Goal: Information Seeking & Learning: Understand process/instructions

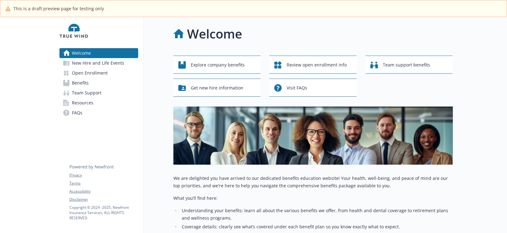
click at [82, 82] on span "Benefits" at bounding box center [80, 83] width 17 height 10
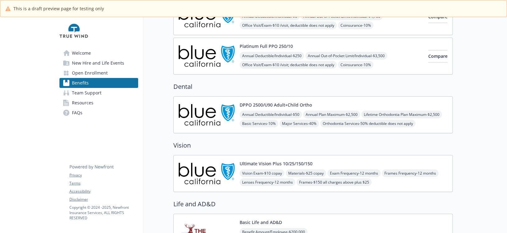
scroll to position [93, 0]
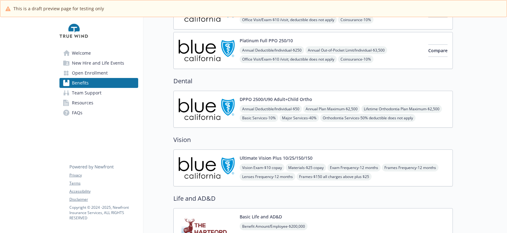
click at [195, 163] on img at bounding box center [207, 168] width 56 height 26
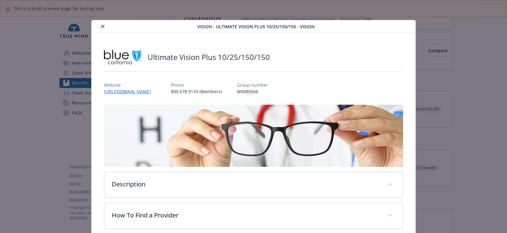
scroll to position [9, 0]
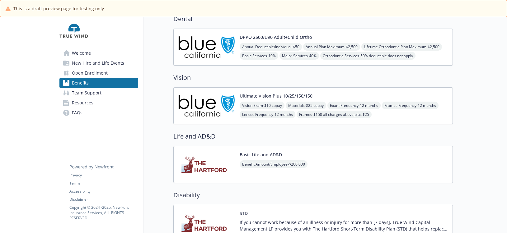
click at [198, 162] on img at bounding box center [207, 165] width 56 height 26
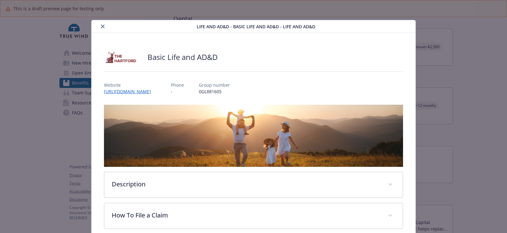
scroll to position [9, 0]
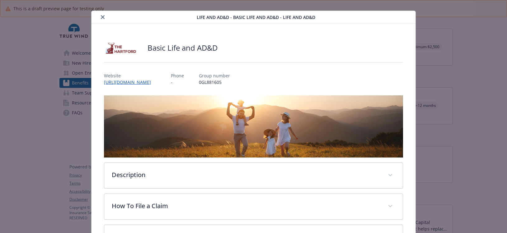
click at [99, 15] on button "close" at bounding box center [102, 16] width 7 height 7
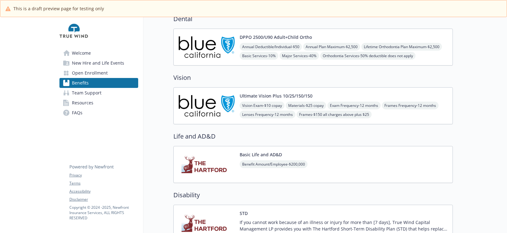
click at [96, 89] on span "Team Support" at bounding box center [87, 93] width 30 height 10
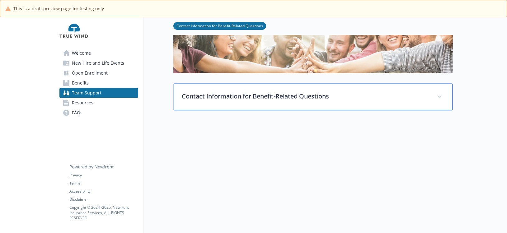
scroll to position [58, 0]
click at [212, 92] on p "Contact Information for Benefit-Related Questions" at bounding box center [306, 96] width 248 height 9
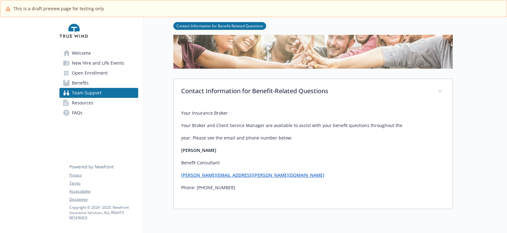
click at [86, 103] on span "Resources" at bounding box center [82, 103] width 21 height 10
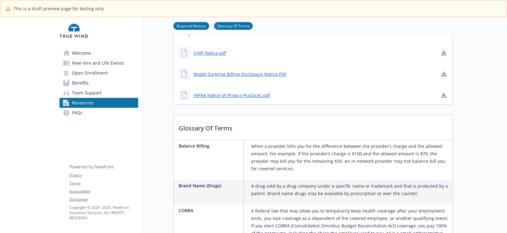
scroll to position [182, 0]
click at [90, 90] on span "Team Support" at bounding box center [87, 93] width 30 height 10
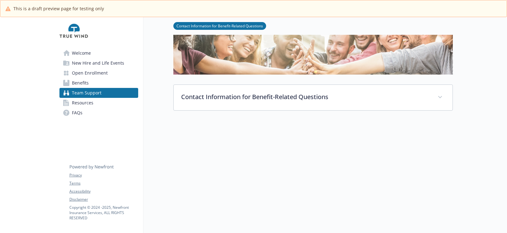
click at [94, 49] on link "Welcome" at bounding box center [98, 53] width 79 height 10
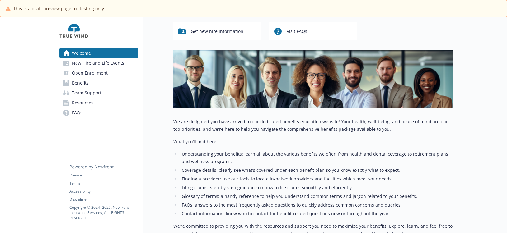
click at [120, 65] on span "New Hire and Life Events" at bounding box center [98, 63] width 52 height 10
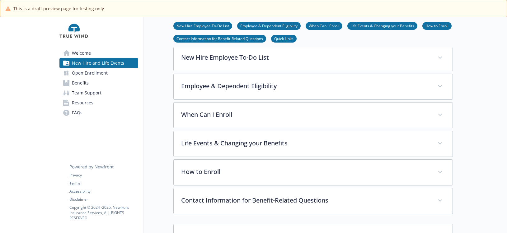
scroll to position [119, 0]
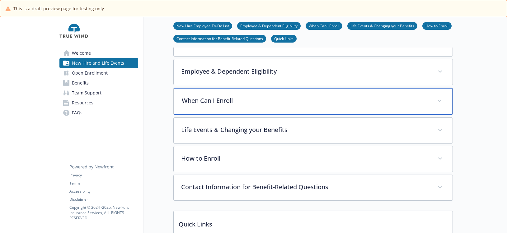
click at [234, 102] on p "When Can I Enroll" at bounding box center [306, 100] width 248 height 9
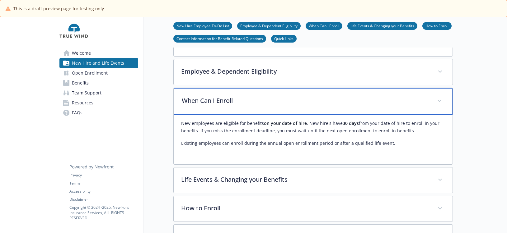
click at [234, 102] on p "When Can I Enroll" at bounding box center [306, 100] width 248 height 9
